Goal: Information Seeking & Learning: Find specific fact

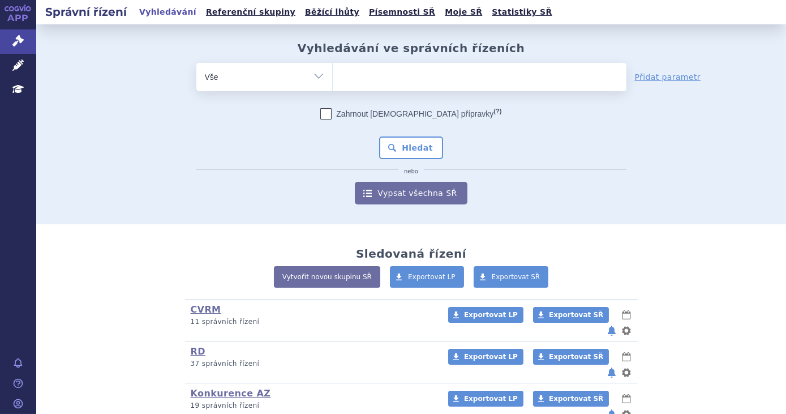
click at [358, 74] on ul at bounding box center [480, 75] width 294 height 24
click at [333, 74] on select at bounding box center [332, 76] width 1 height 28
type input "ke"
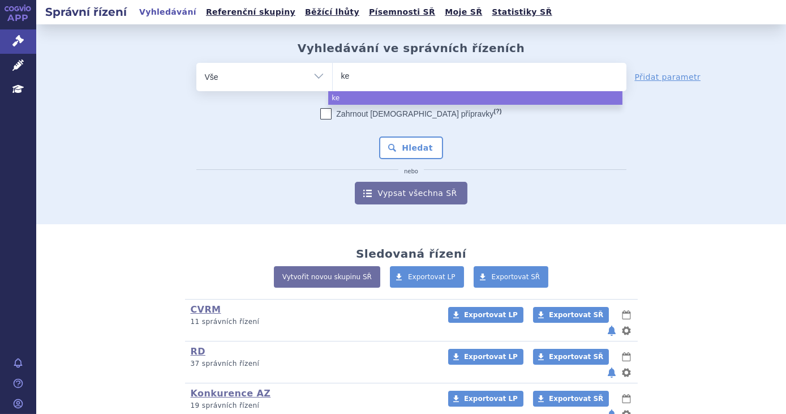
type input "key"
type input "ke"
type input "k"
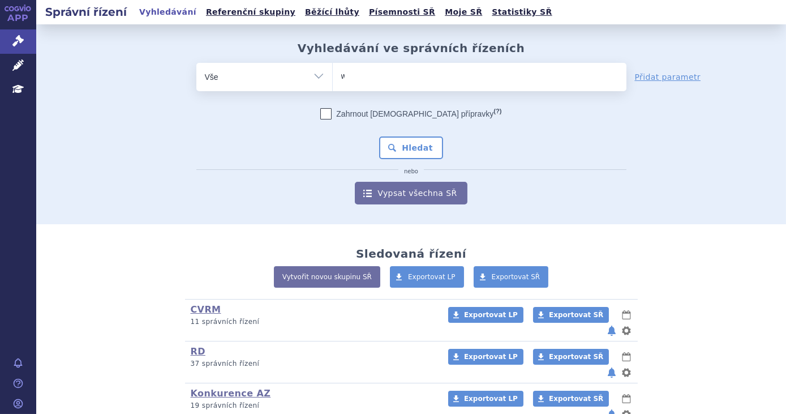
type input "wi"
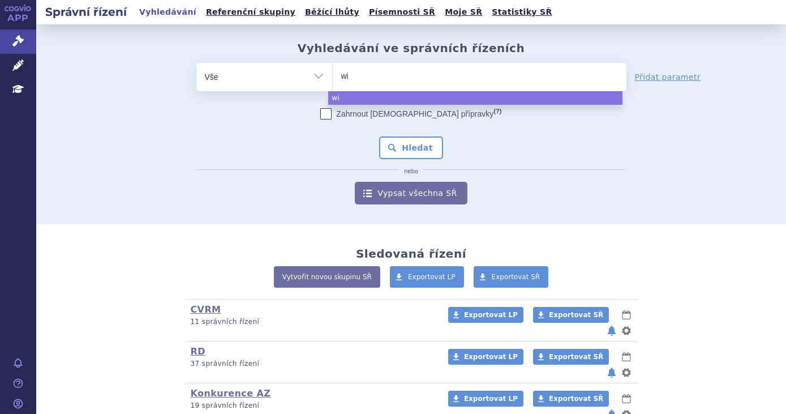
type input "win"
type input "winr"
select select "winr"
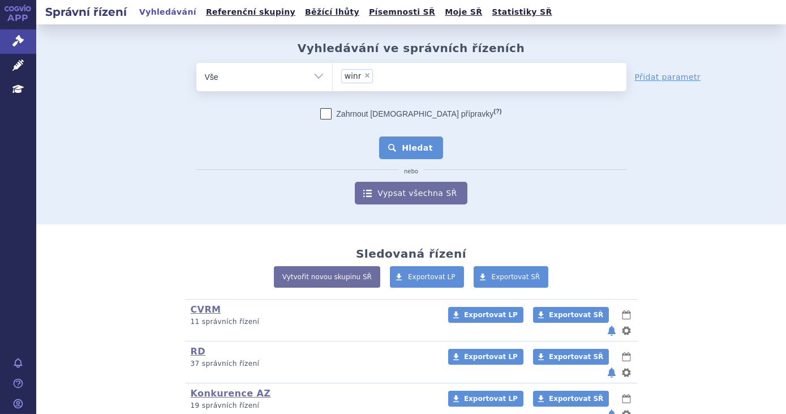
click at [412, 149] on button "Hledat" at bounding box center [411, 147] width 64 height 23
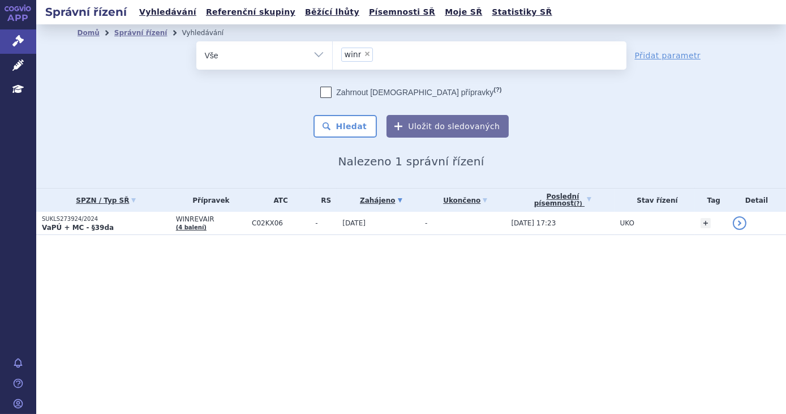
click at [453, 225] on td "-" at bounding box center [462, 223] width 86 height 23
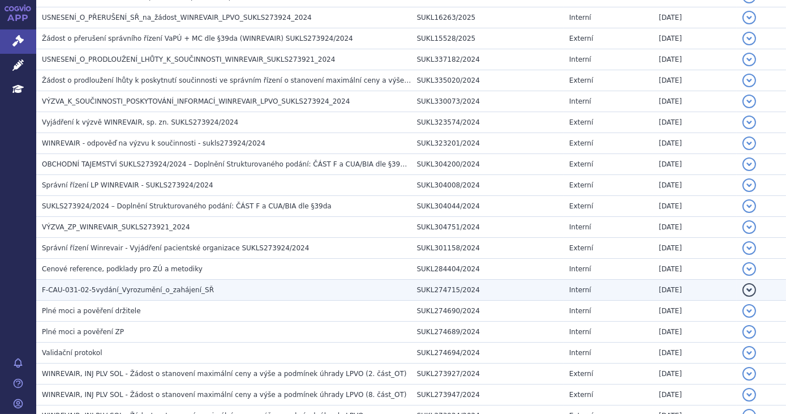
scroll to position [1256, 0]
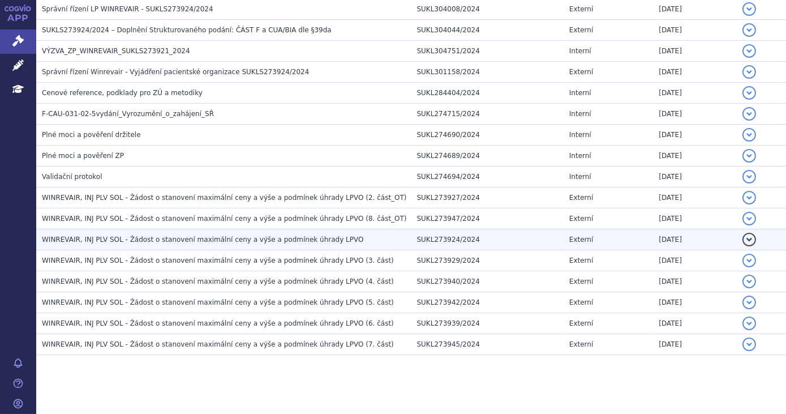
click at [328, 234] on h3 "WINREVAIR, INJ PLV SOL - Žádost o stanovení maximální ceny a výše a podmínek úh…" at bounding box center [226, 239] width 369 height 11
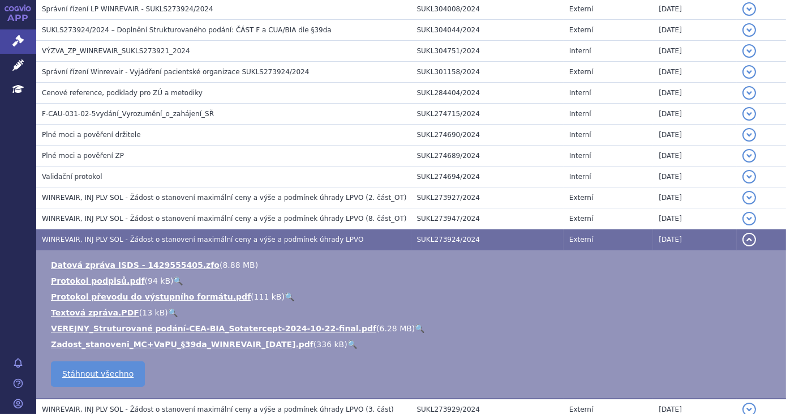
click at [415, 324] on link "🔍" at bounding box center [420, 328] width 10 height 9
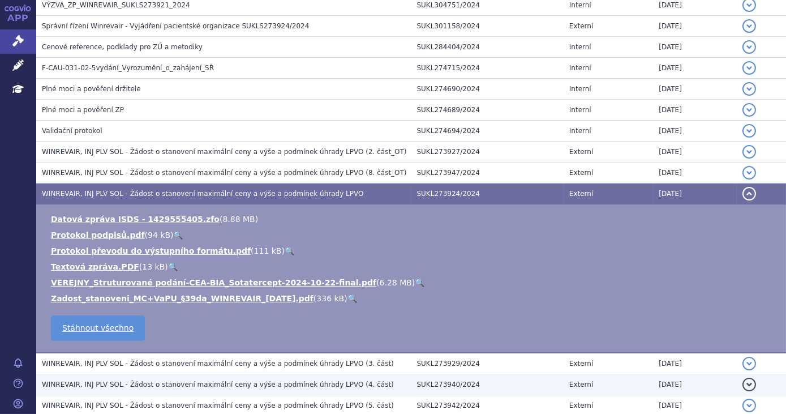
scroll to position [1250, 0]
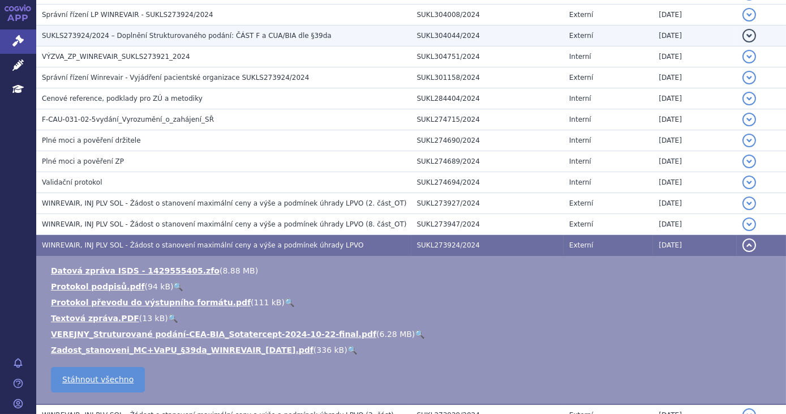
click at [317, 30] on h3 "SUKLS273924/2024 – Doplnění Strukturovaného podání: ČÁST F a CUA/BIA dle §39da" at bounding box center [226, 35] width 369 height 11
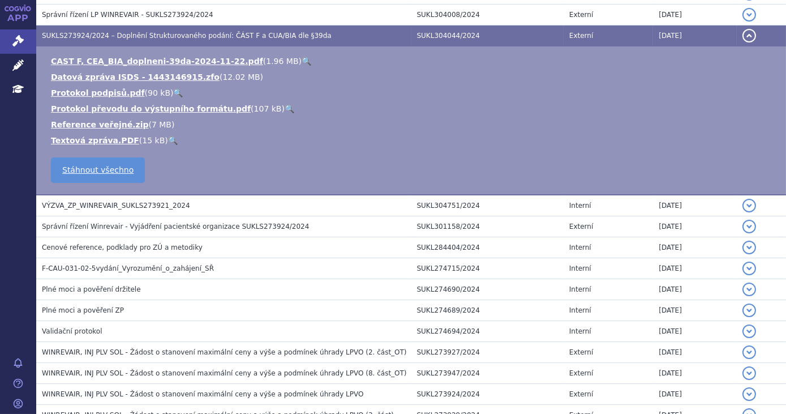
click at [302, 57] on link "🔍" at bounding box center [307, 61] width 10 height 9
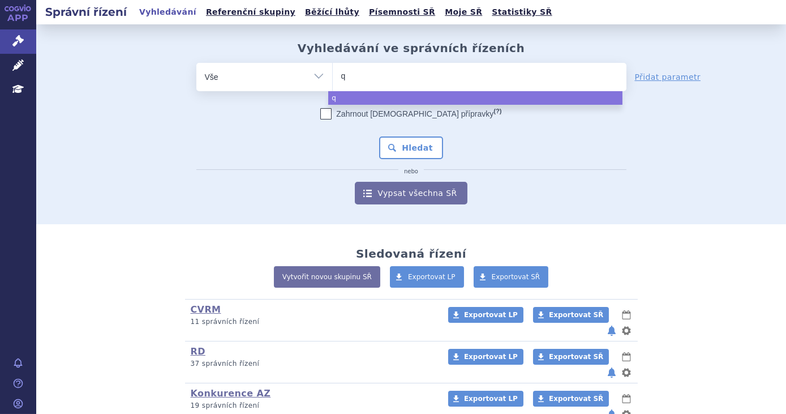
type input "qa"
type input "qals"
type input "qalsod"
type input "qalsody"
select select "qalsody"
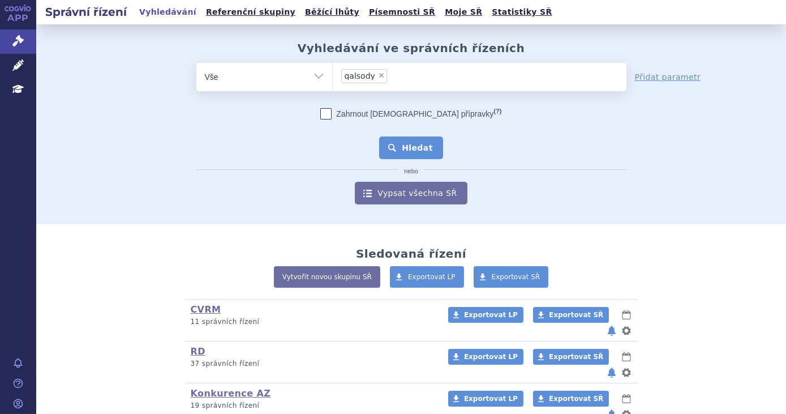
click at [409, 144] on button "Hledat" at bounding box center [411, 147] width 64 height 23
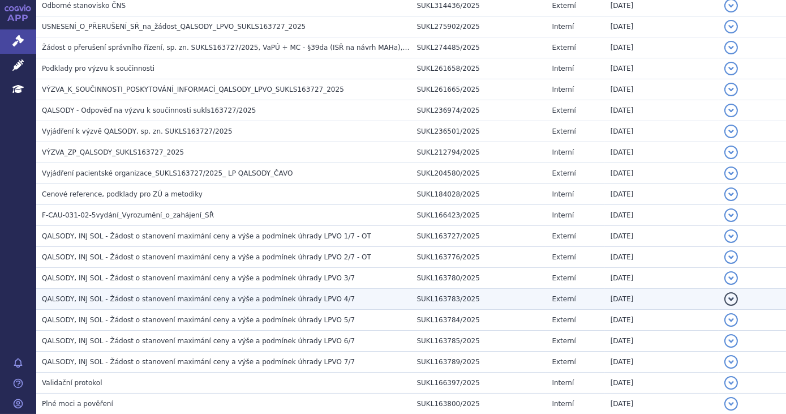
scroll to position [455, 0]
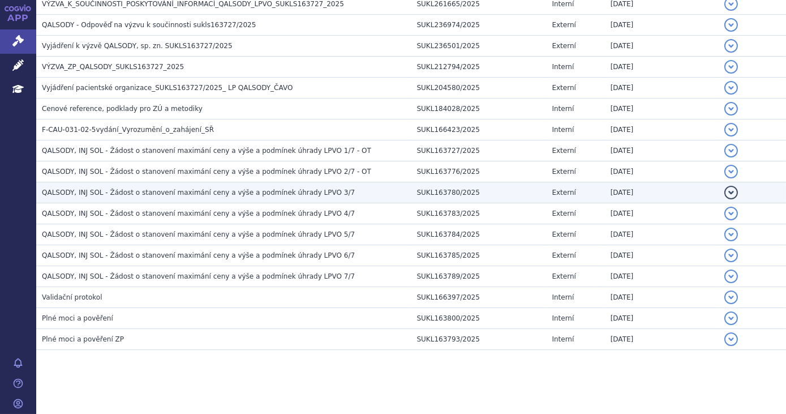
click at [324, 187] on h3 "QALSODY, INJ SOL - Žádost o stanovení maximání ceny a výše a podmínek úhrady LP…" at bounding box center [226, 192] width 369 height 11
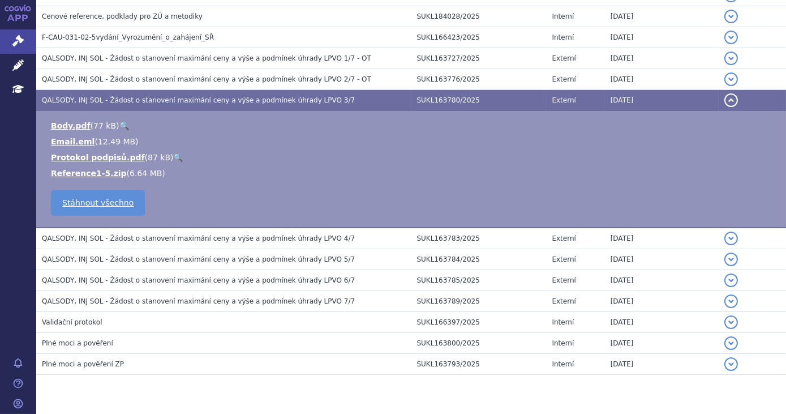
scroll to position [558, 0]
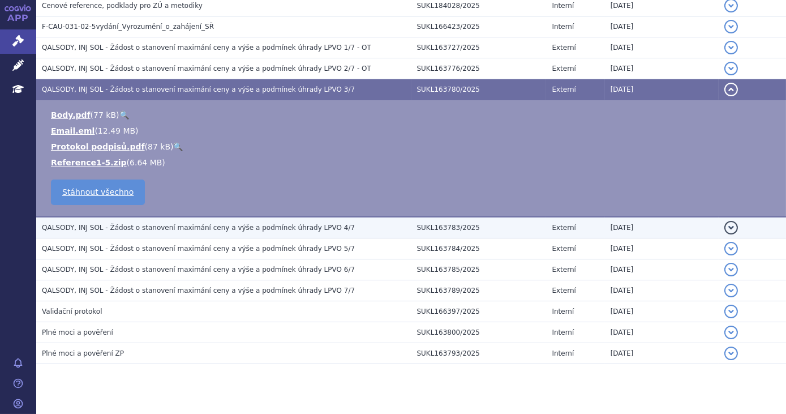
click at [324, 226] on h3 "QALSODY, INJ SOL - Žádost o stanovení maximání ceny a výše a podmínek úhrady LP…" at bounding box center [226, 227] width 369 height 11
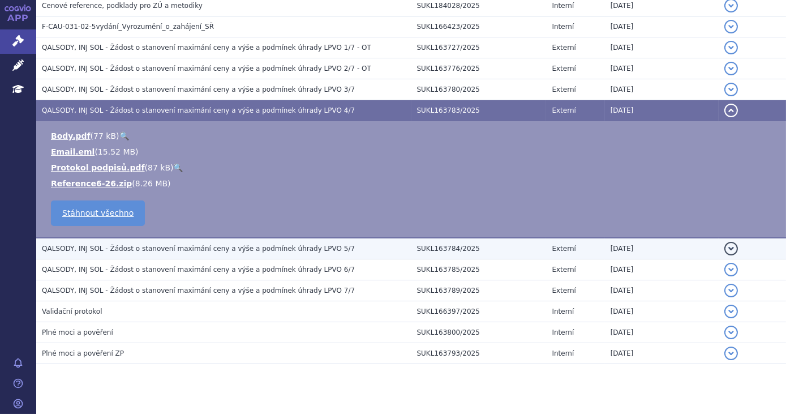
click at [327, 245] on h3 "QALSODY, INJ SOL - Žádost o stanovení maximání ceny a výše a podmínek úhrady LP…" at bounding box center [226, 248] width 369 height 11
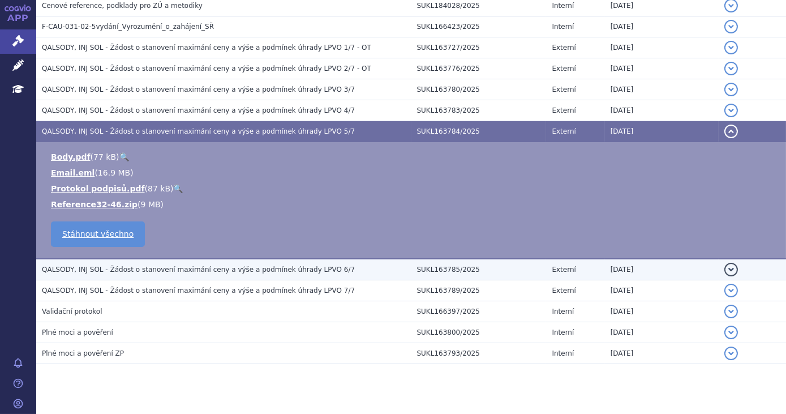
click at [328, 267] on h3 "QALSODY, INJ SOL - Žádost o stanovení maximání ceny a výše a podmínek úhrady LP…" at bounding box center [226, 269] width 369 height 11
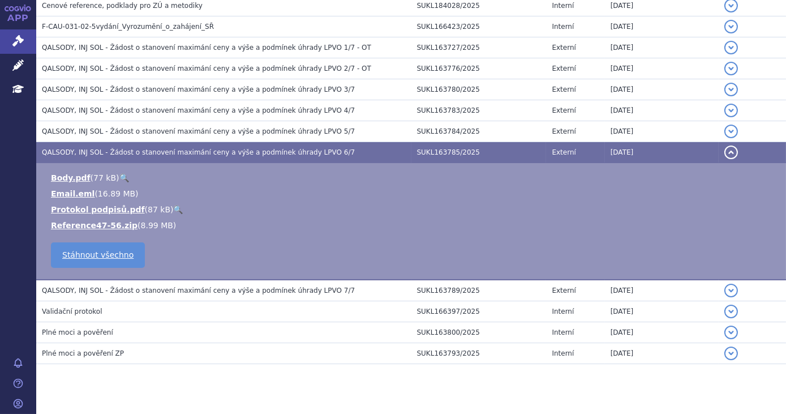
click at [328, 286] on h3 "QALSODY, INJ SOL - Žádost o stanovení maximání ceny a výše a podmínek úhrady LP…" at bounding box center [226, 290] width 369 height 11
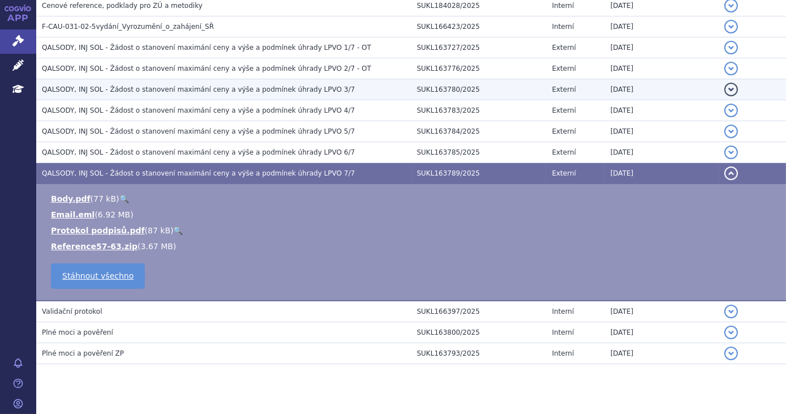
click at [325, 84] on h3 "QALSODY, INJ SOL - Žádost o stanovení maximání ceny a výše a podmínek úhrady LP…" at bounding box center [226, 89] width 369 height 11
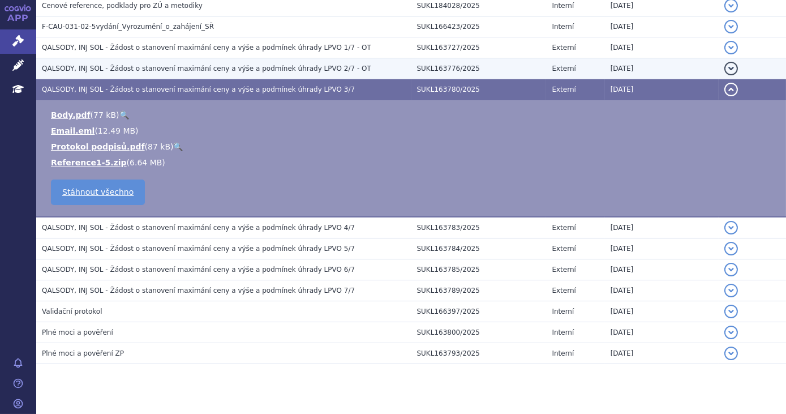
click at [350, 72] on td "QALSODY, INJ SOL - Žádost o stanovení maximání ceny a výše a podmínek úhrady LP…" at bounding box center [223, 68] width 375 height 21
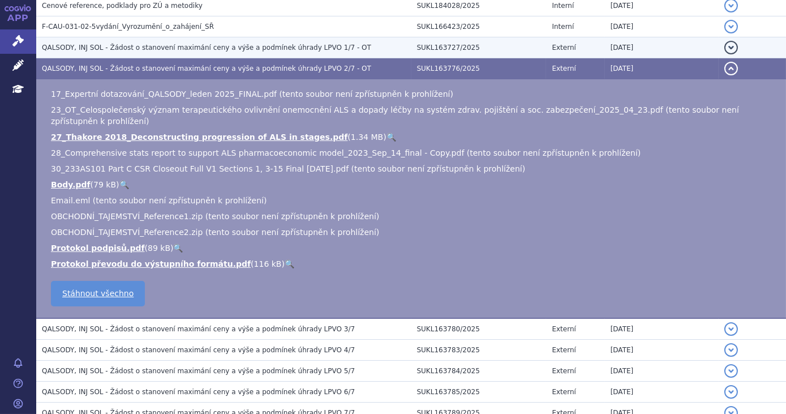
click at [345, 48] on h3 "QALSODY, INJ SOL - Žádost o stanovení maximání ceny a výše a podmínek úhrady LP…" at bounding box center [226, 47] width 369 height 11
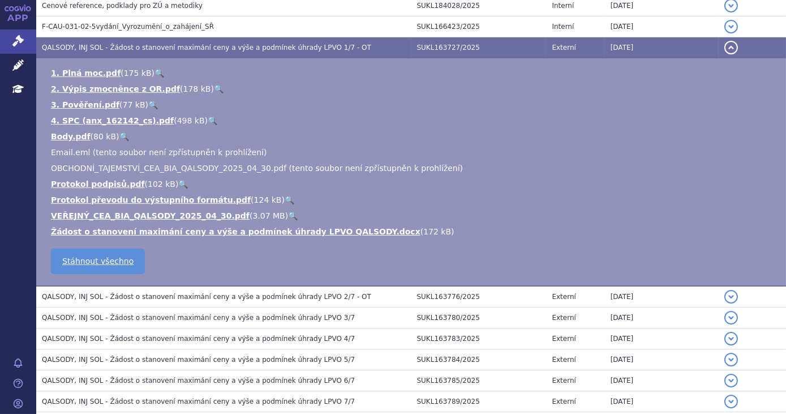
click at [288, 216] on link "🔍" at bounding box center [293, 215] width 10 height 9
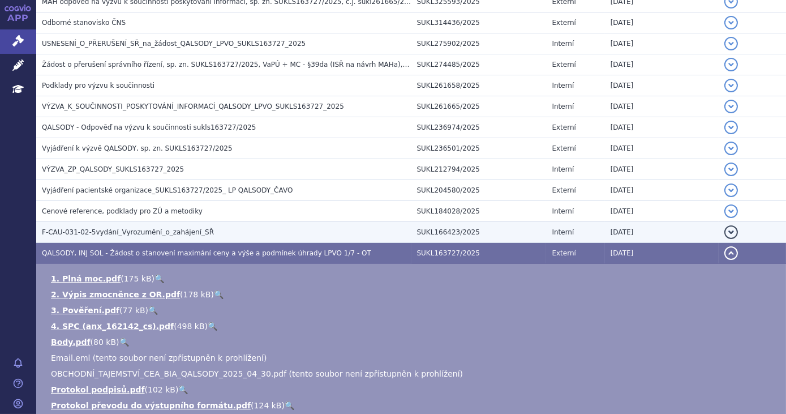
scroll to position [302, 0]
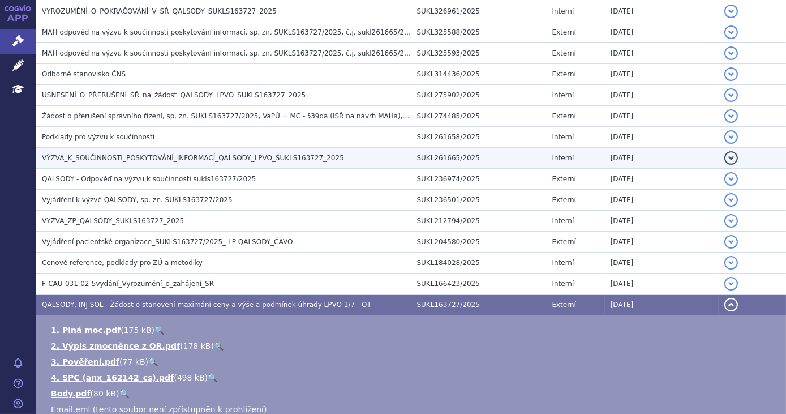
click at [330, 156] on h3 "VÝZVA_K_SOUČINNOSTI_POSKYTOVÁNÍ_INFORMACÍ_QALSODY_LPVO_SUKLS163727_2025" at bounding box center [226, 157] width 369 height 11
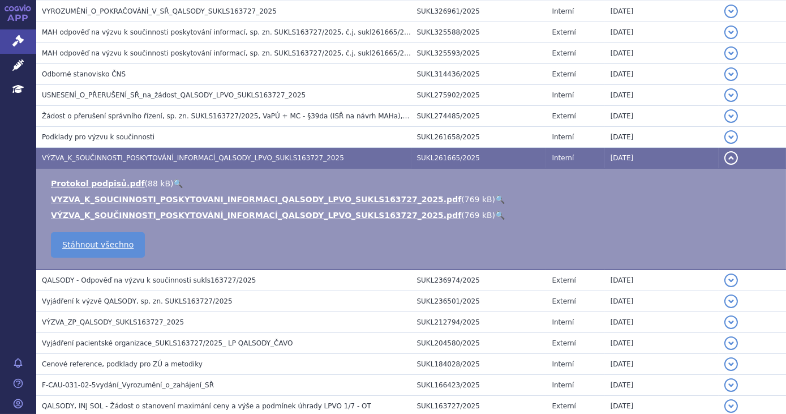
click at [495, 214] on link "🔍" at bounding box center [500, 214] width 10 height 9
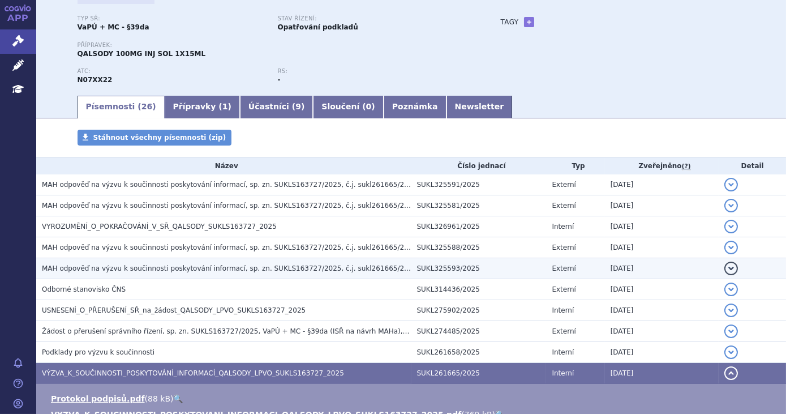
scroll to position [0, 0]
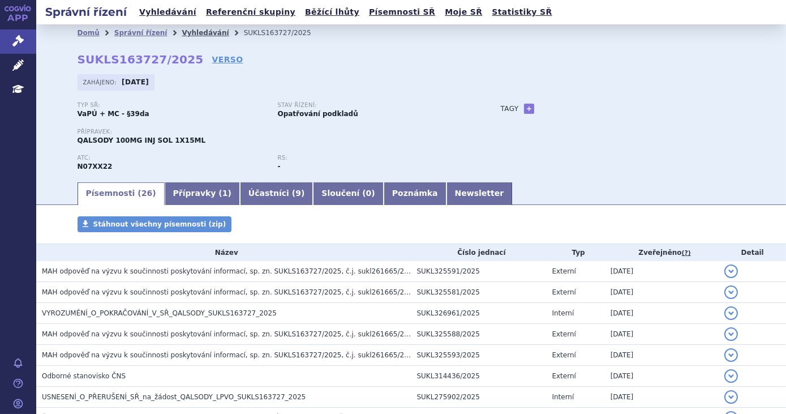
click at [195, 34] on link "Vyhledávání" at bounding box center [205, 33] width 47 height 8
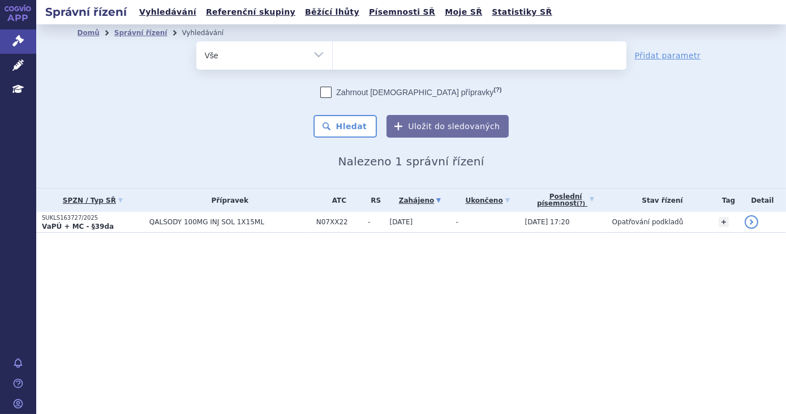
click at [377, 57] on ul at bounding box center [480, 53] width 294 height 24
click at [333, 57] on select "qalsody" at bounding box center [332, 55] width 1 height 28
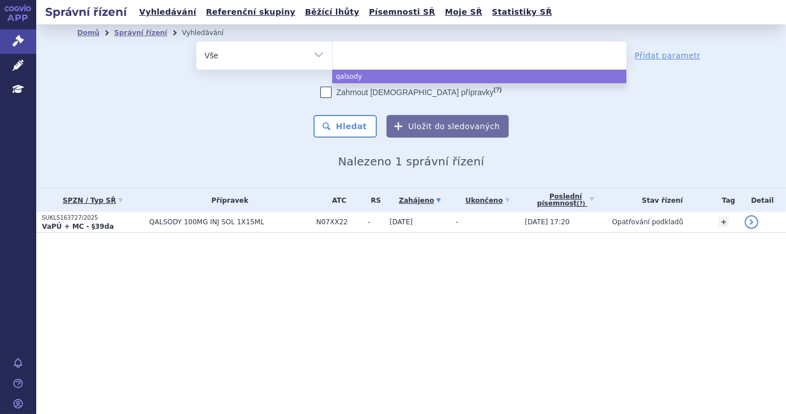
select select "qalsody"
click at [300, 51] on select "Vše Spisová značka Typ SŘ Přípravek/SUKL kód Účastník/Držitel" at bounding box center [264, 53] width 136 height 25
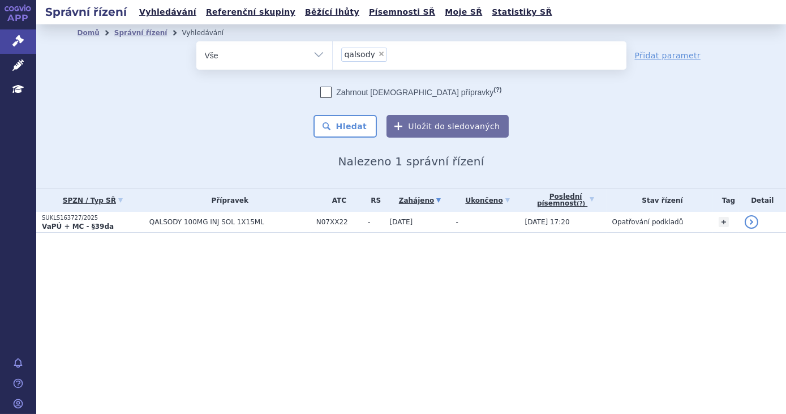
click at [316, 58] on select "Vše Spisová značka Typ SŘ Přípravek/SUKL kód Účastník/Držitel" at bounding box center [264, 53] width 136 height 25
select select "filter-procedure-type"
click at [196, 41] on select "Vše Spisová značka Typ SŘ Přípravek/SUKL kód Účastník/Držitel" at bounding box center [264, 53] width 136 height 25
click at [376, 56] on ul at bounding box center [480, 53] width 294 height 24
click at [333, 56] on select at bounding box center [332, 55] width 1 height 28
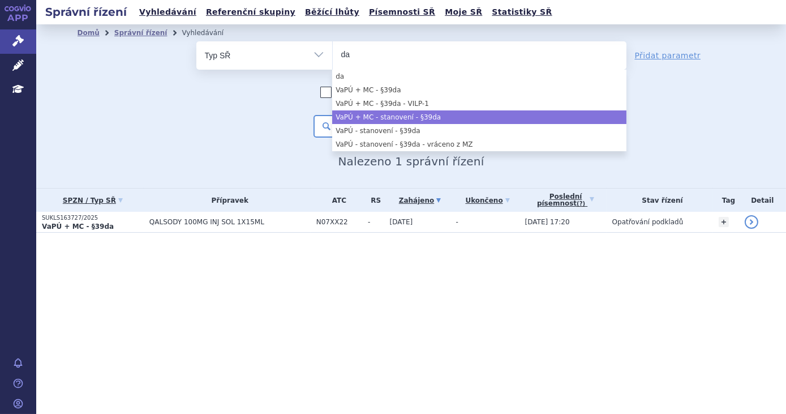
type input "da"
select select "19f08c89-e90b-404f-a009-bd24f70dc264"
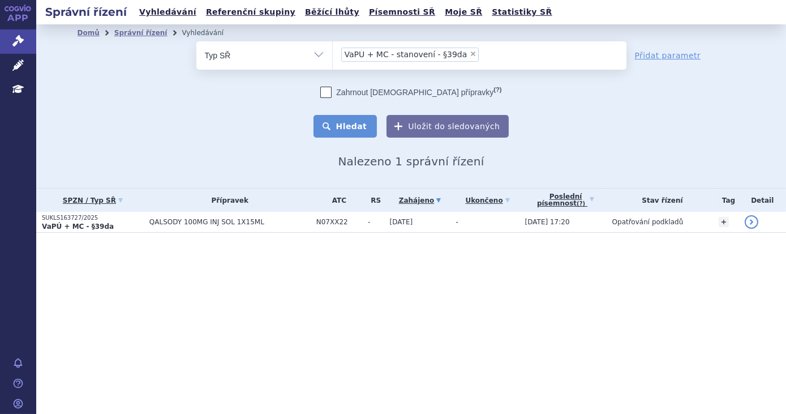
click at [366, 128] on button "Hledat" at bounding box center [345, 126] width 64 height 23
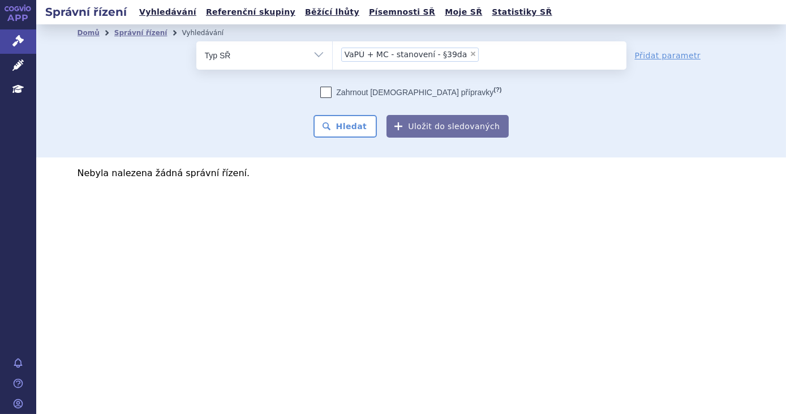
click at [470, 53] on span "×" at bounding box center [473, 53] width 7 height 7
click at [333, 53] on select "VaPÚ + MC - stanovení - §39da" at bounding box center [332, 55] width 1 height 28
select select
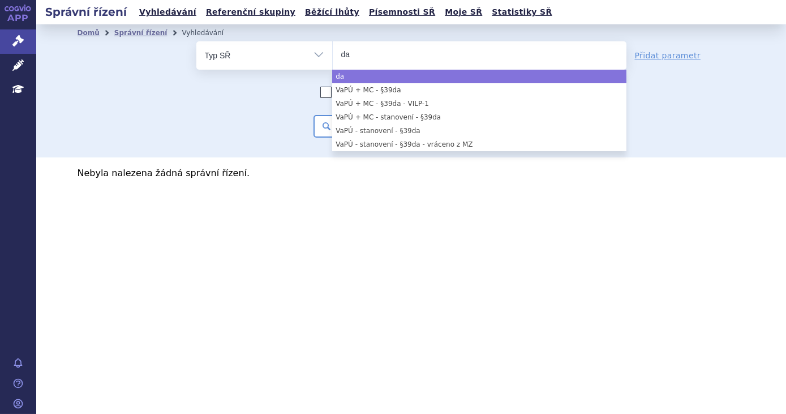
type input "da"
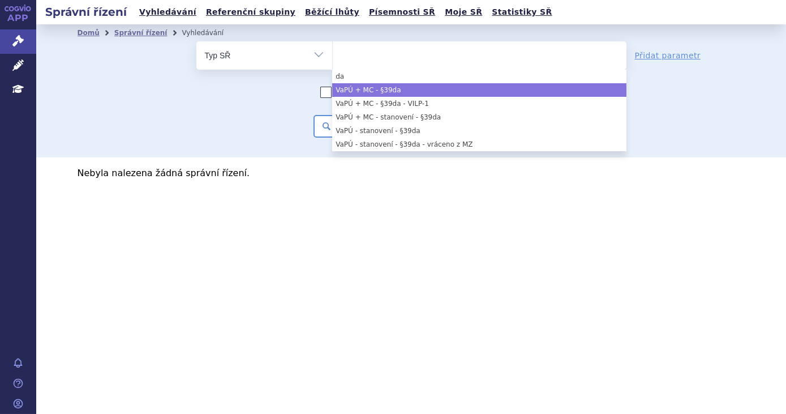
select select "87f89a0c-10ff-46b1-8f5f-dfb2c51d5c3d"
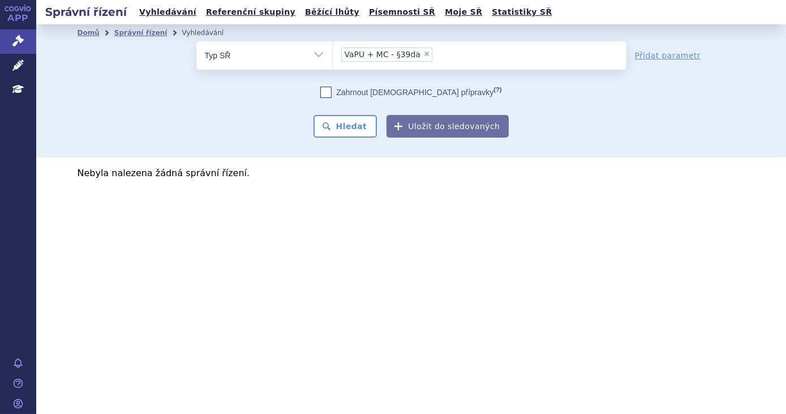
click at [384, 127] on div "Zahrnout [DEMOGRAPHIC_DATA] přípravky (?) * Pozor, hledání dle vyhledávacího pa…" at bounding box center [411, 112] width 430 height 51
click at [375, 130] on button "Hledat" at bounding box center [345, 126] width 64 height 23
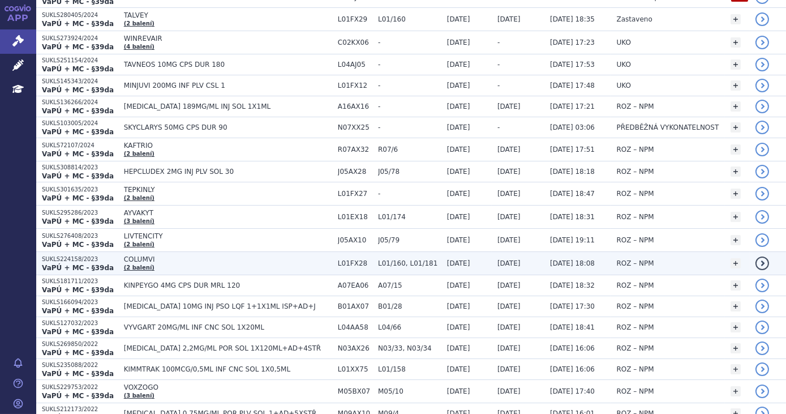
scroll to position [360, 0]
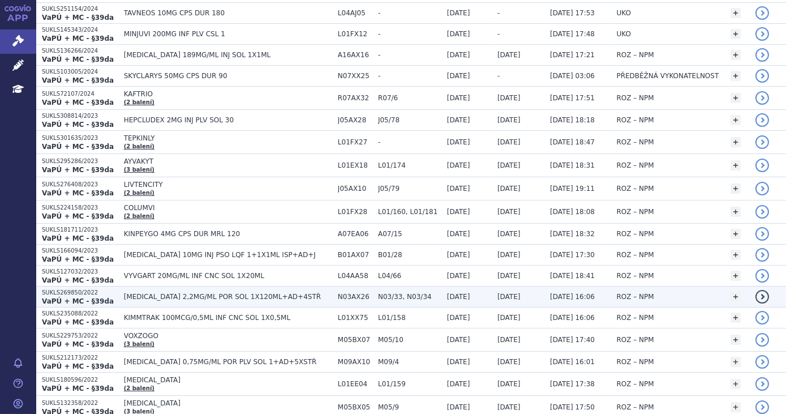
click at [301, 292] on span "[MEDICAL_DATA] 2,2MG/ML POR SOL 1X120ML+AD+4STŘ" at bounding box center [228, 296] width 208 height 8
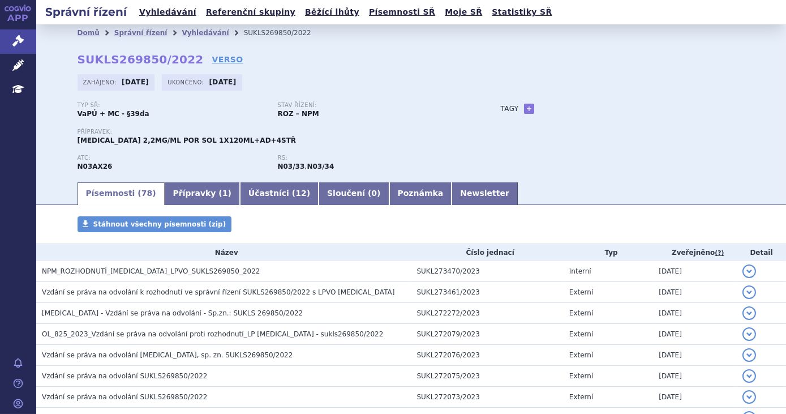
scroll to position [1536, 0]
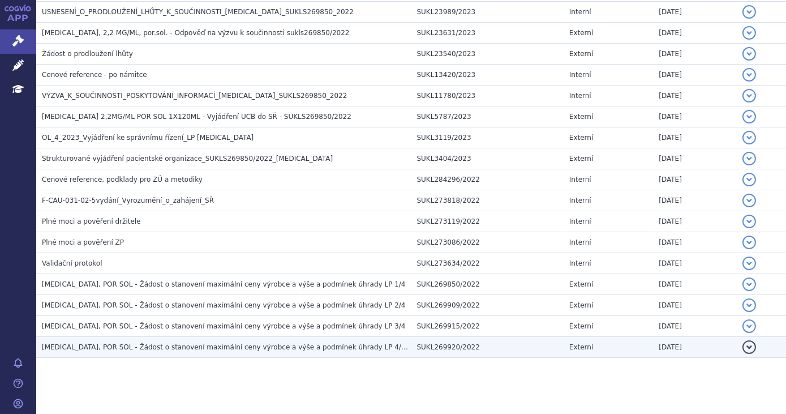
click at [360, 341] on td "[MEDICAL_DATA], POR SOL - Žádost o stanovení maximální ceny výrobce a výše a po…" at bounding box center [223, 347] width 375 height 21
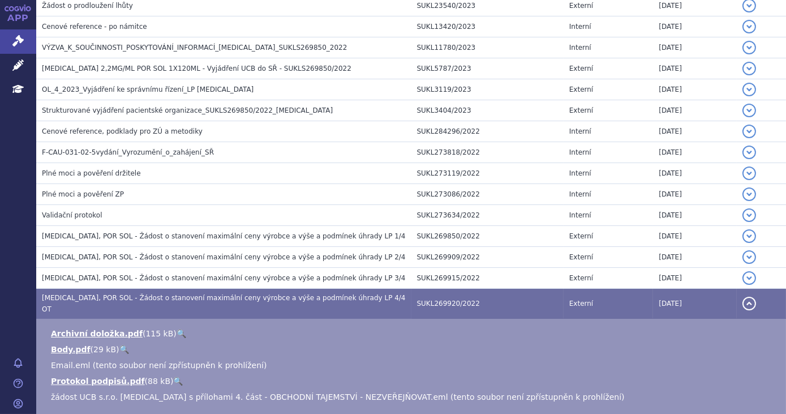
scroll to position [1669, 0]
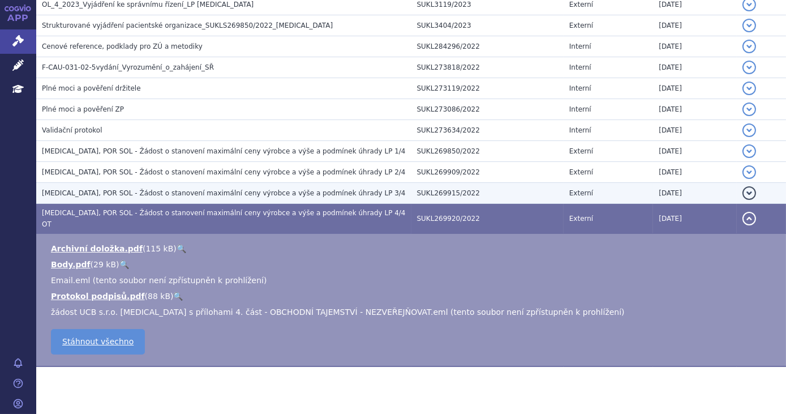
click at [353, 187] on h3 "[MEDICAL_DATA], POR SOL - Žádost o stanovení maximální ceny výrobce a výše a po…" at bounding box center [226, 192] width 369 height 11
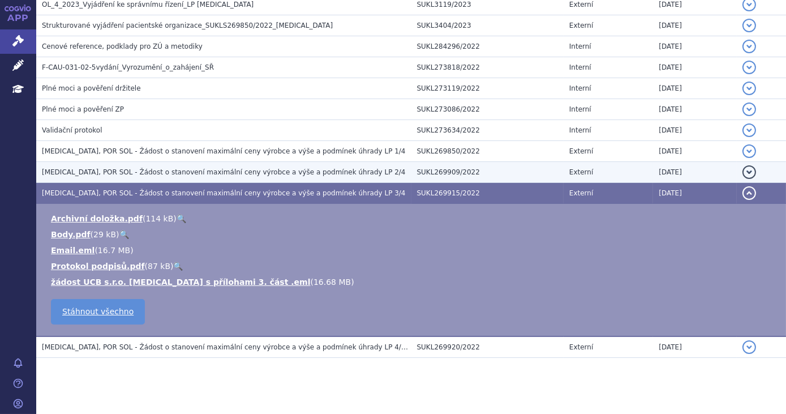
click at [361, 166] on h3 "[MEDICAL_DATA], POR SOL - Žádost o stanovení maximální ceny výrobce a výše a po…" at bounding box center [226, 171] width 369 height 11
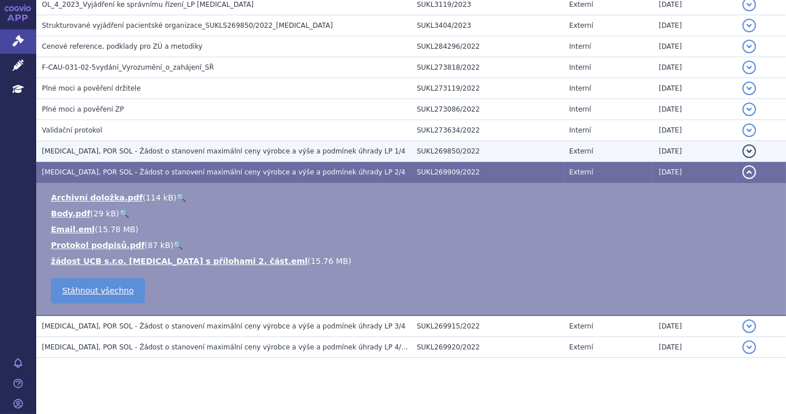
click at [352, 145] on h3 "[MEDICAL_DATA], POR SOL - Žádost o stanovení maximální ceny výrobce a výše a po…" at bounding box center [226, 150] width 369 height 11
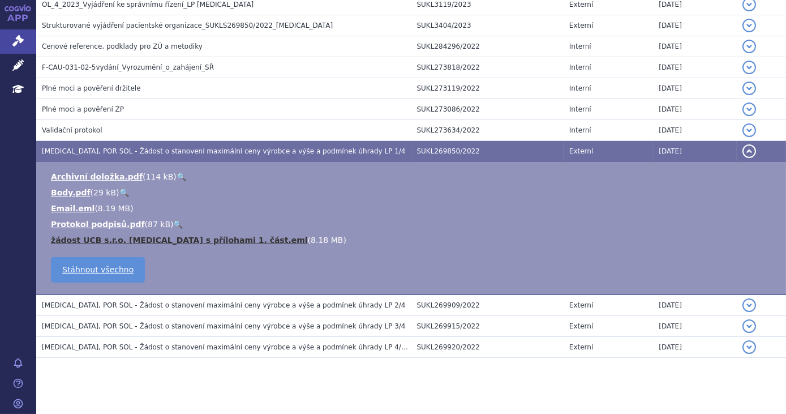
click at [221, 235] on link "žádost UCB s.r.o. [MEDICAL_DATA] s přílohami 1. část.eml" at bounding box center [179, 239] width 257 height 9
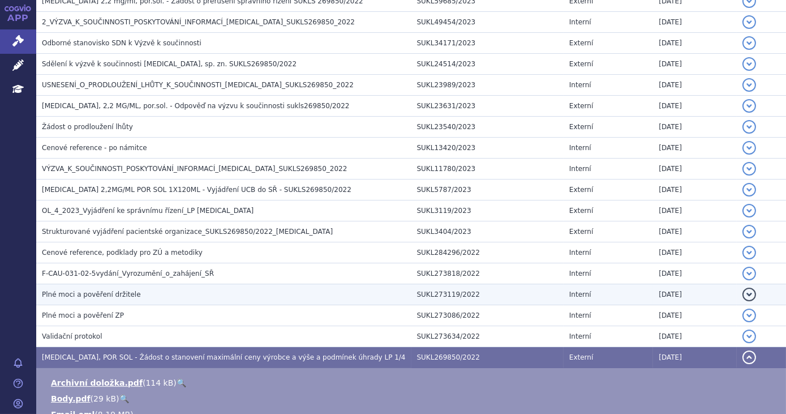
scroll to position [1412, 0]
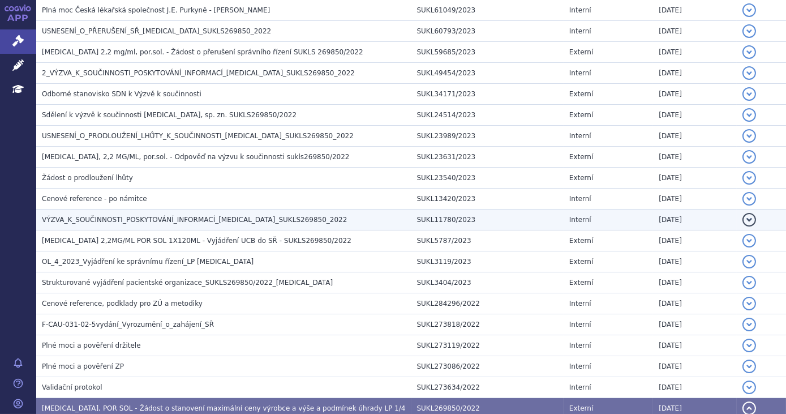
click at [288, 216] on span "VÝZVA_K_SOUČINNOSTI_POSKYTOVÁNÍ_INFORMACÍ_[MEDICAL_DATA]_SUKLS269850_2022" at bounding box center [194, 220] width 305 height 8
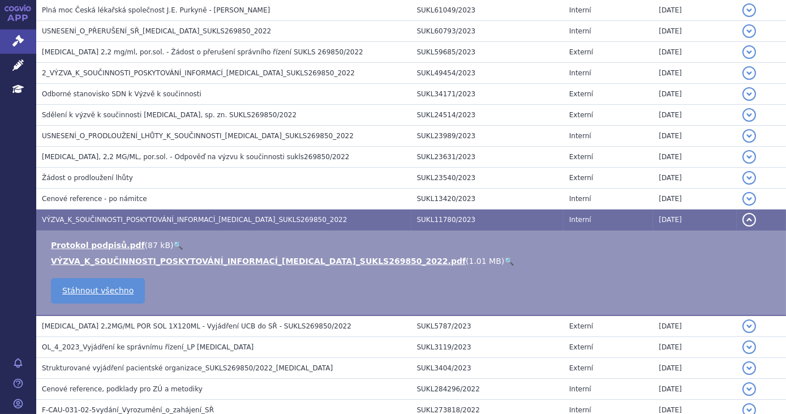
click at [504, 256] on link "🔍" at bounding box center [509, 260] width 10 height 9
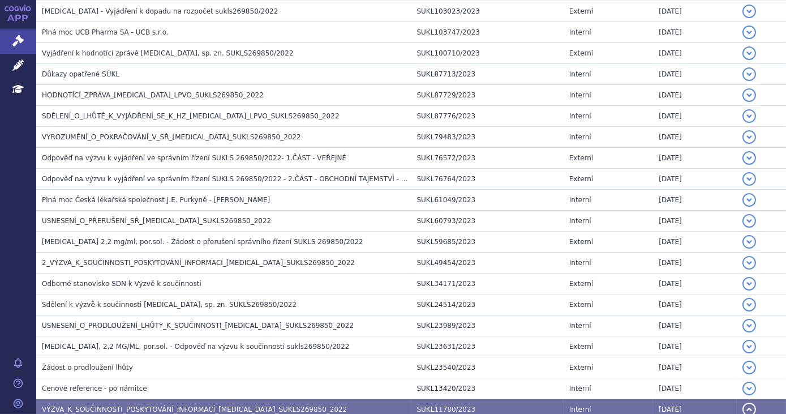
scroll to position [1206, 0]
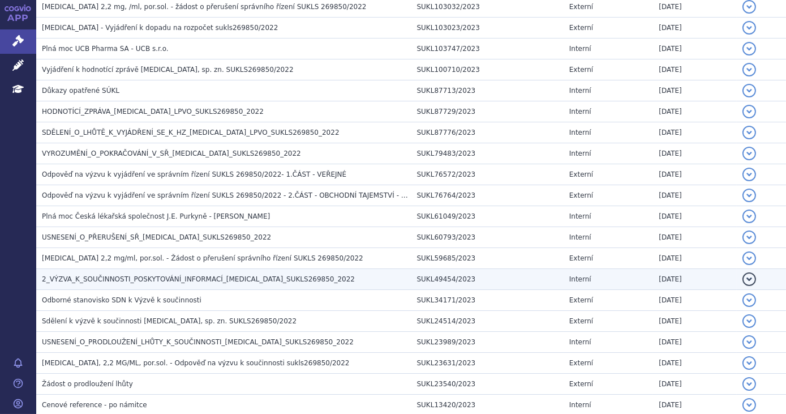
click at [241, 275] on span "2_VÝZVA_K_SOUČINNOSTI_POSKYTOVÁNÍ_INFORMACÍ_[MEDICAL_DATA]_SUKLS269850_2022" at bounding box center [198, 279] width 313 height 8
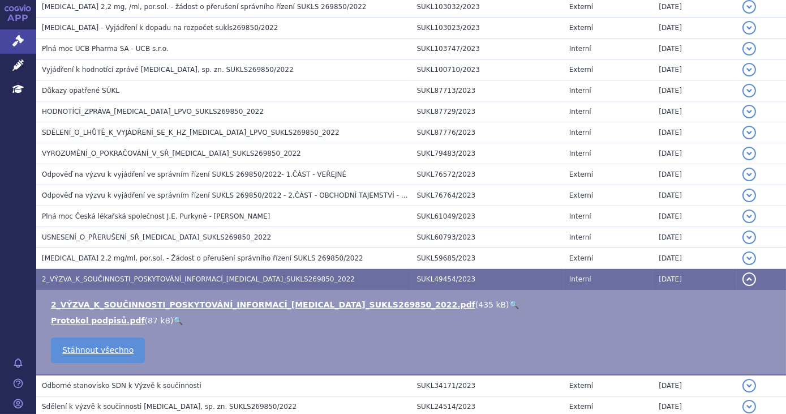
click at [509, 300] on link "🔍" at bounding box center [514, 304] width 10 height 9
